Goal: Task Accomplishment & Management: Complete application form

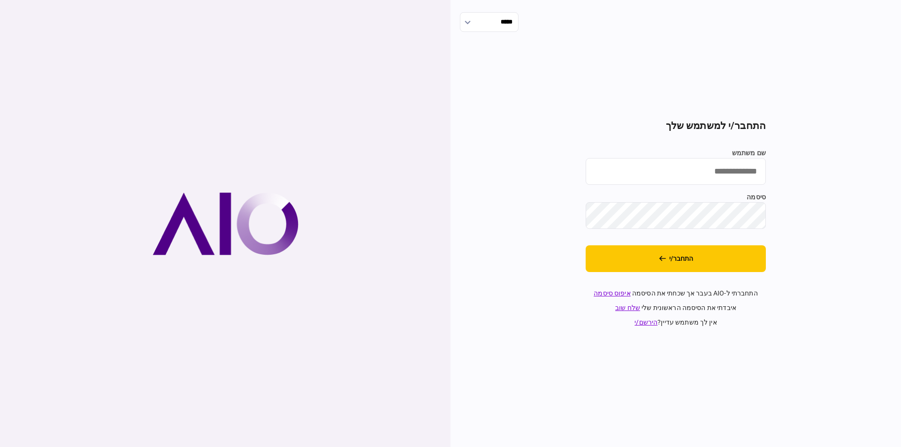
type input "**********"
click at [750, 254] on button "התחבר/י" at bounding box center [676, 258] width 180 height 27
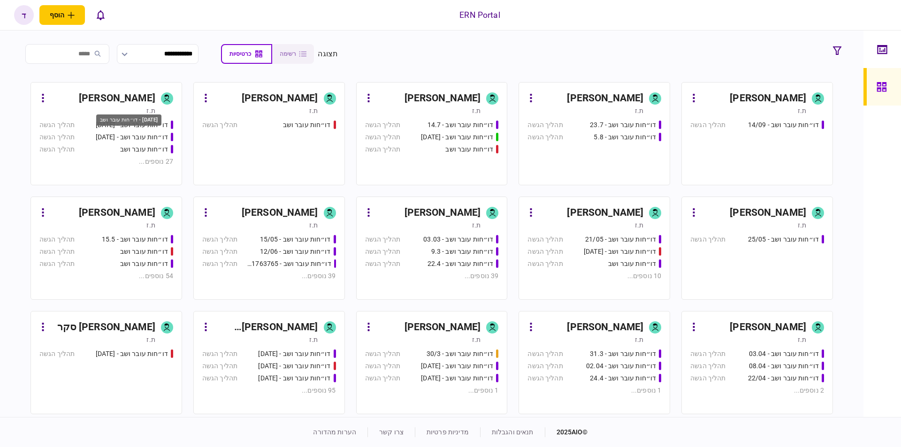
click at [126, 137] on div "דו״חות עובר ושב - 26.06.25" at bounding box center [132, 137] width 72 height 10
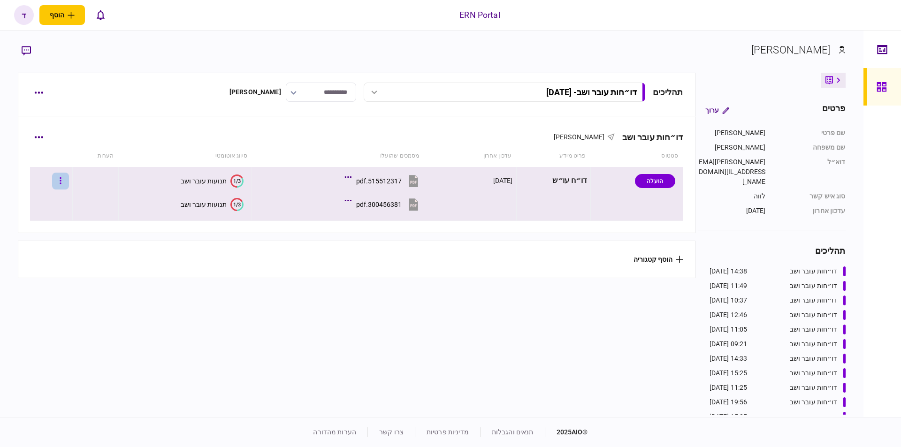
click at [61, 181] on icon "button" at bounding box center [60, 180] width 1 height 7
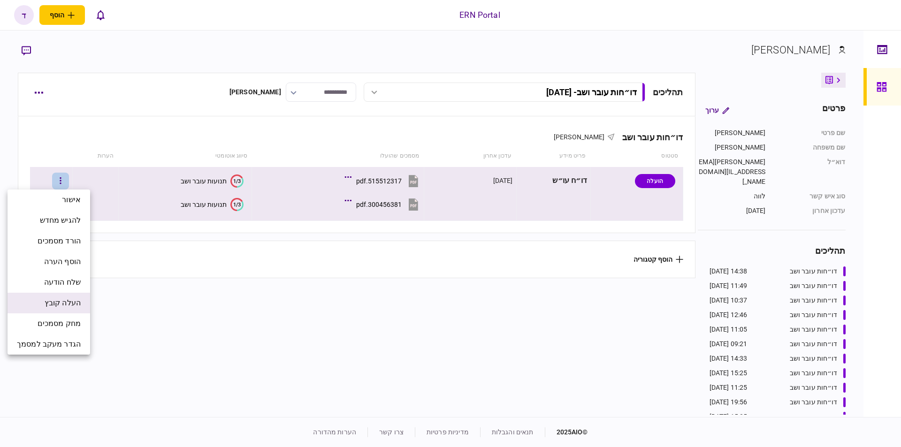
click at [65, 306] on span "העלה קובץ" at bounding box center [63, 302] width 36 height 11
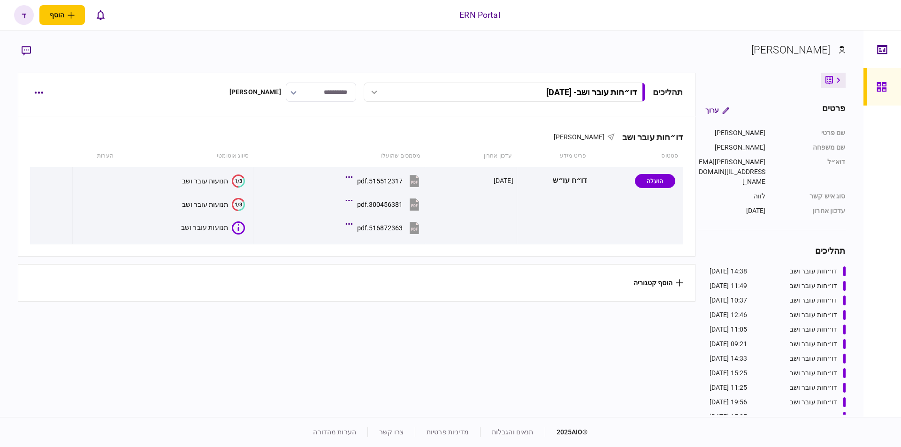
scroll to position [337, 0]
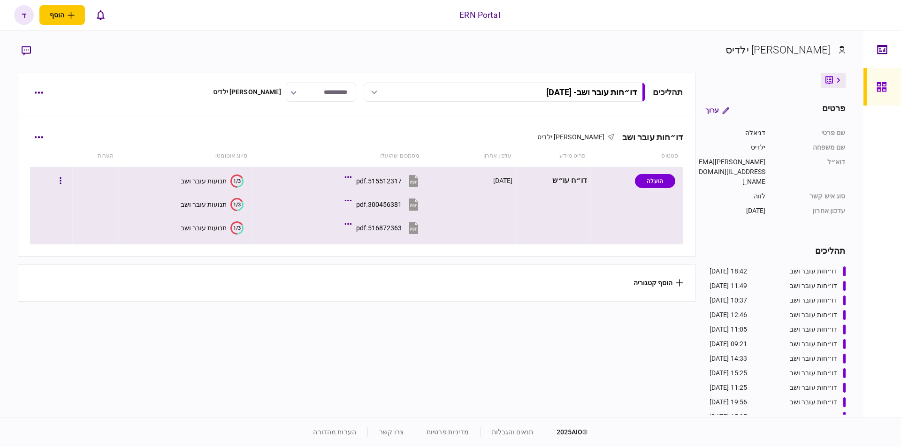
click at [213, 233] on button "1/3 תנועות עובר ושב" at bounding box center [212, 227] width 63 height 13
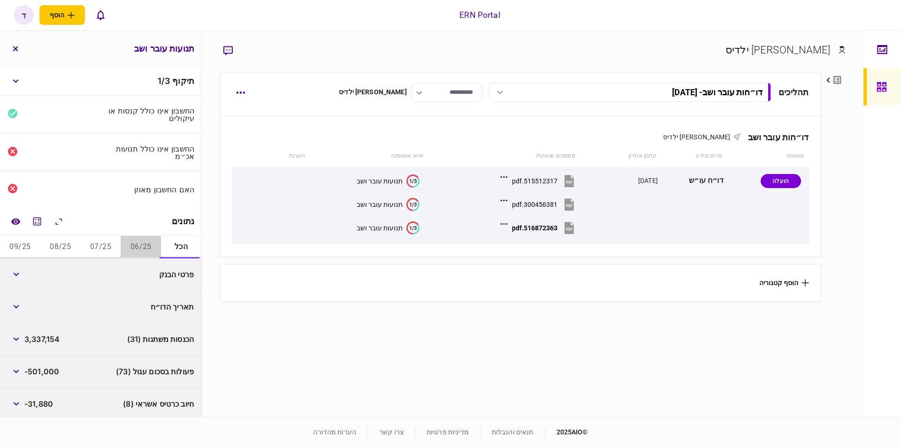
click at [151, 245] on button "06/25" at bounding box center [141, 247] width 40 height 23
click at [103, 244] on button "07/25" at bounding box center [101, 247] width 40 height 23
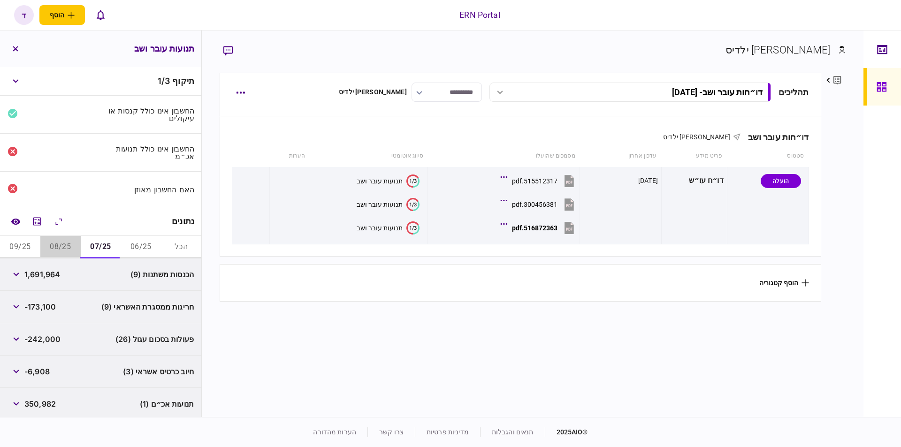
click at [64, 245] on button "08/25" at bounding box center [60, 247] width 40 height 23
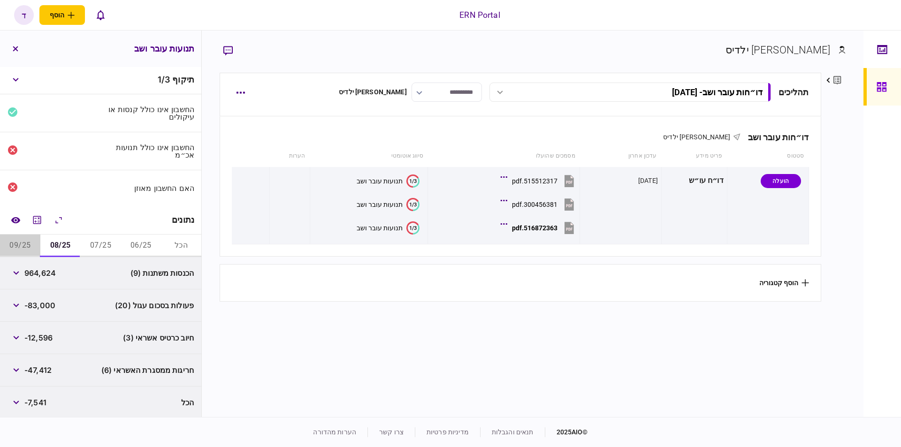
click at [21, 240] on button "09/25" at bounding box center [20, 246] width 40 height 23
